Goal: Information Seeking & Learning: Learn about a topic

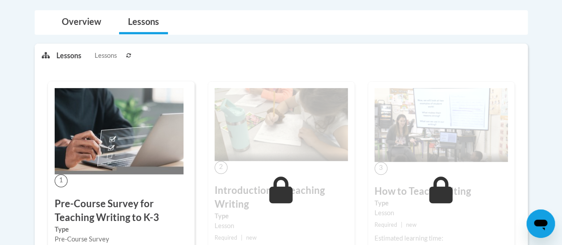
scroll to position [273, 0]
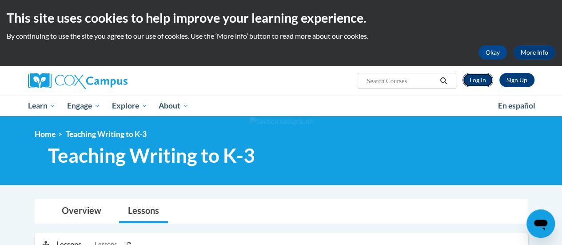
click at [479, 77] on link "Log In" at bounding box center [478, 80] width 31 height 14
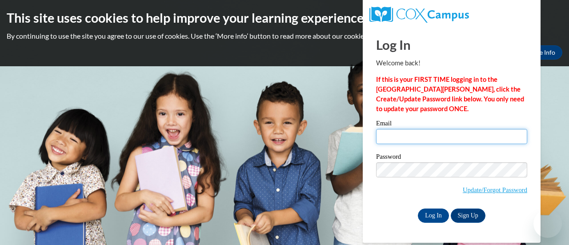
type input "jesalyn.stephens@rusd.org"
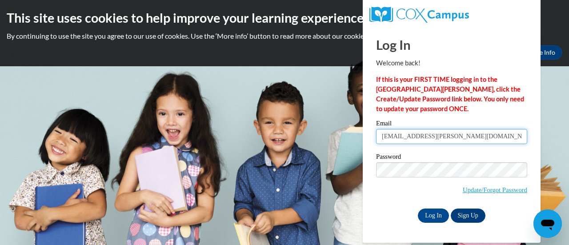
click at [404, 142] on input "jesalyn.stephens@rusd.org" at bounding box center [451, 136] width 151 height 15
click at [409, 116] on div "Log In Welcome back! If this is your FIRST TIME logging in to the NEW Cox Campu…" at bounding box center [451, 125] width 151 height 196
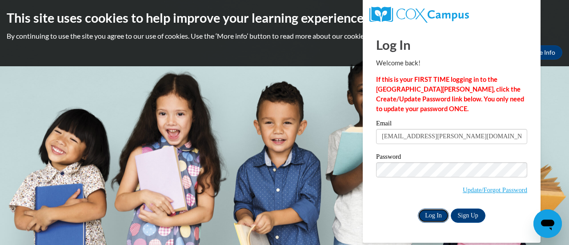
click at [429, 216] on input "Log In" at bounding box center [433, 215] width 31 height 14
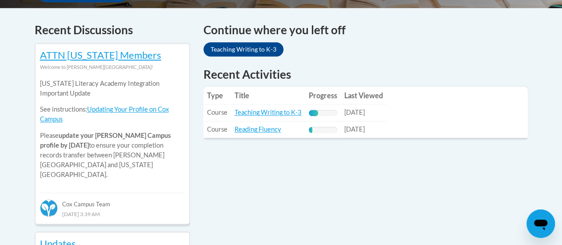
scroll to position [420, 0]
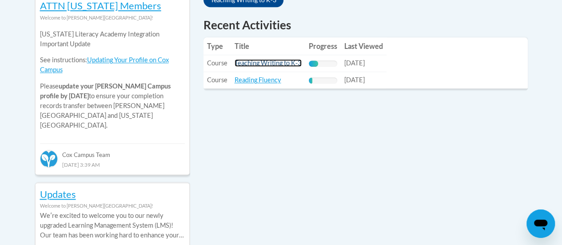
click at [280, 64] on link "Teaching Writing to K-3" at bounding box center [268, 63] width 67 height 8
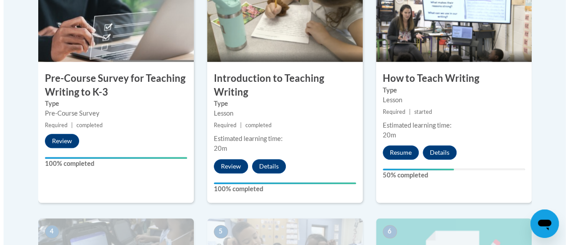
scroll to position [351, 0]
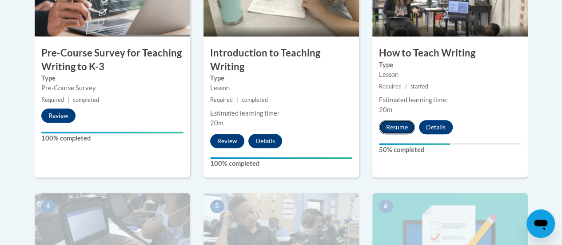
click at [397, 128] on button "Resume" at bounding box center [397, 127] width 36 height 14
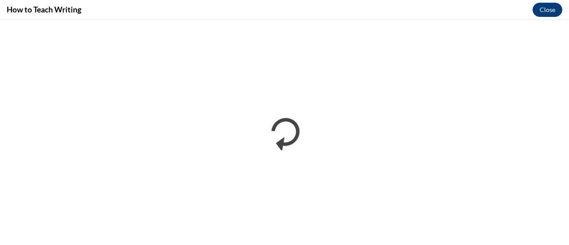
scroll to position [0, 0]
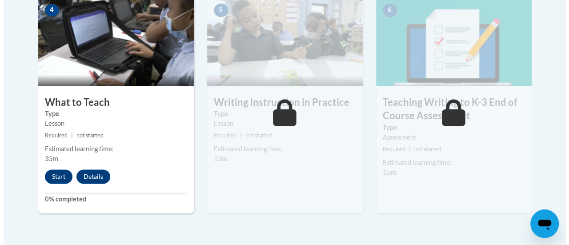
scroll to position [549, 0]
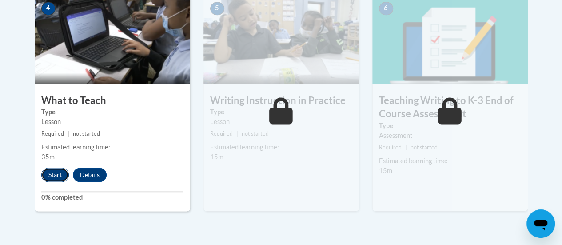
click at [60, 175] on button "Start" at bounding box center [55, 175] width 28 height 14
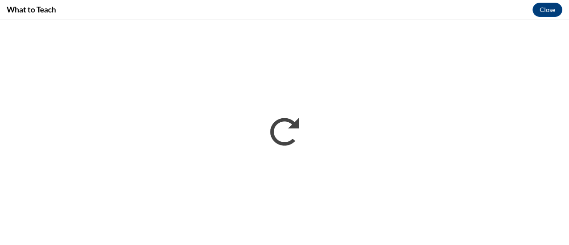
scroll to position [0, 0]
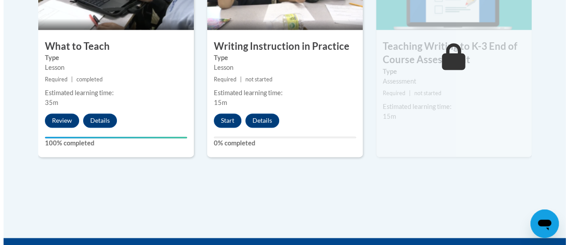
scroll to position [608, 0]
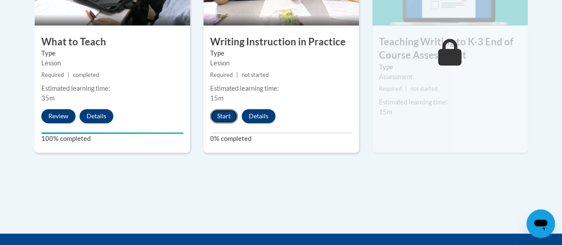
click at [223, 118] on button "Start" at bounding box center [224, 116] width 28 height 14
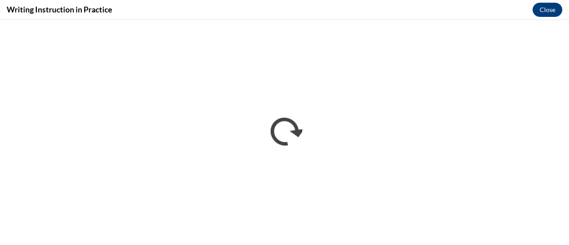
scroll to position [0, 0]
